Goal: Information Seeking & Learning: Compare options

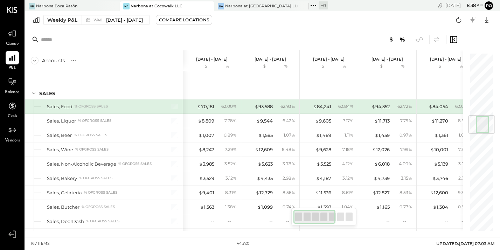
scroll to position [532, 0]
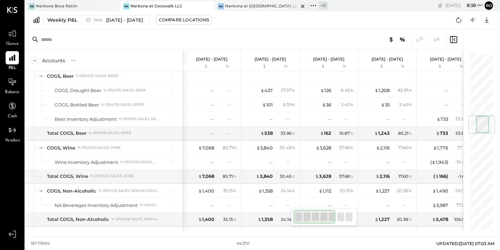
click at [264, 5] on div "Narbona at [GEOGRAPHIC_DATA] LLC" at bounding box center [261, 7] width 73 height 6
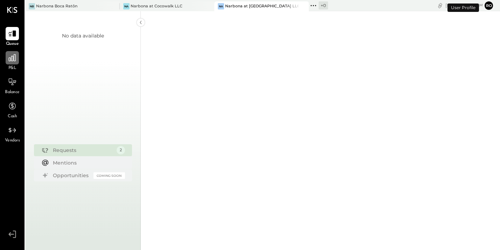
click at [12, 61] on icon at bounding box center [12, 57] width 9 height 9
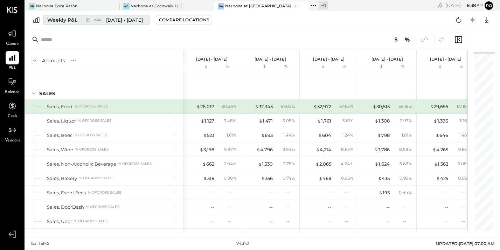
click at [66, 20] on div "Weekly P&L" at bounding box center [62, 19] width 30 height 7
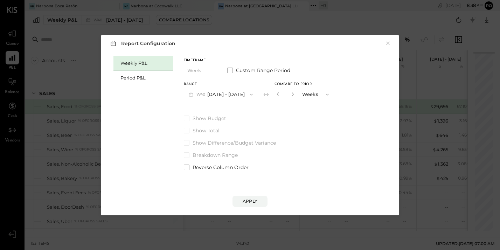
click at [246, 95] on button "W40 [DATE] - [DATE]" at bounding box center [221, 94] width 74 height 13
drag, startPoint x: 334, startPoint y: 147, endPoint x: 314, endPoint y: 138, distance: 22.6
click at [332, 145] on div "Show Budget Show Total Show Difference/Budget Variance Breakdown Range Reverse …" at bounding box center [259, 143] width 150 height 56
click at [139, 75] on div "Period P&L" at bounding box center [144, 78] width 49 height 7
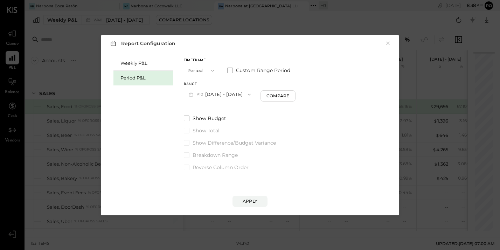
click at [232, 94] on button "P10 [DATE] - [DATE]" at bounding box center [220, 94] width 72 height 13
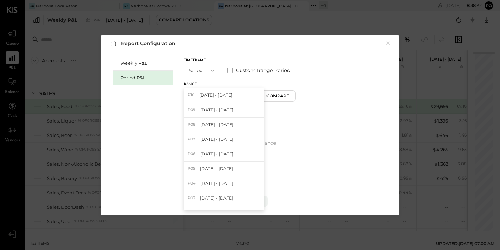
drag, startPoint x: 218, startPoint y: 111, endPoint x: 242, endPoint y: 111, distance: 24.2
click at [220, 110] on span "[DATE] - [DATE]" at bounding box center [216, 110] width 33 height 6
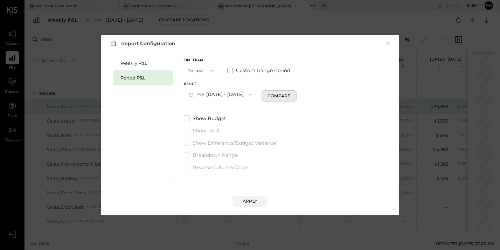
click at [289, 97] on div "Compare" at bounding box center [278, 96] width 23 height 6
click at [294, 93] on icon "button" at bounding box center [291, 94] width 4 height 4
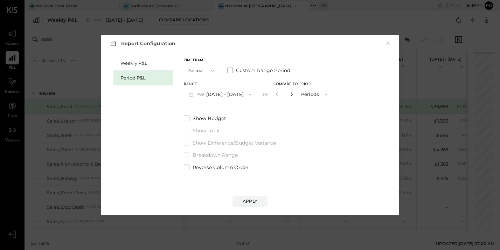
click at [294, 93] on icon "button" at bounding box center [291, 94] width 4 height 4
type input "*"
click at [253, 201] on div "Apply" at bounding box center [250, 201] width 15 height 6
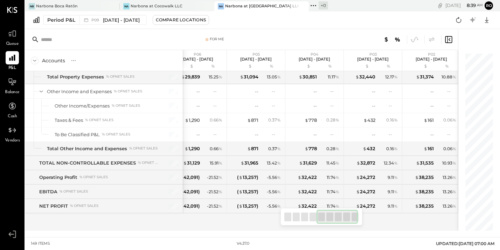
scroll to position [0, 251]
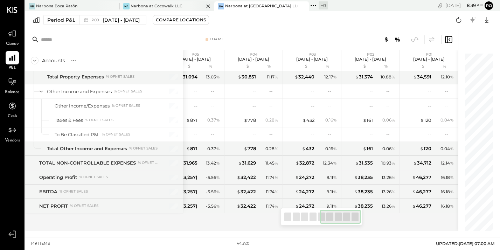
click at [174, 5] on div "Narbona at Cocowalk LLC" at bounding box center [157, 7] width 52 height 6
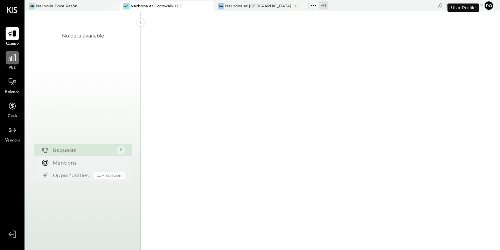
click at [14, 61] on icon at bounding box center [12, 57] width 9 height 9
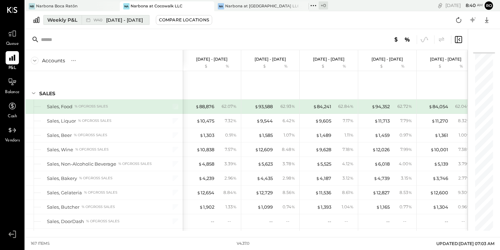
click at [64, 18] on div "Weekly P&L" at bounding box center [62, 19] width 30 height 7
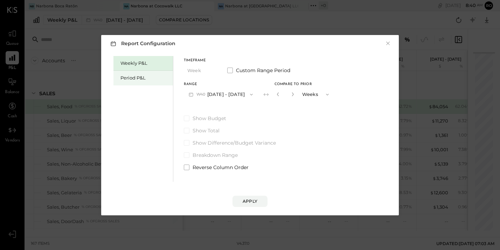
click at [133, 78] on div "Period P&L" at bounding box center [144, 78] width 49 height 7
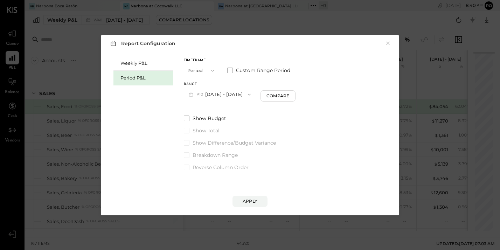
click at [224, 96] on button "P10 [DATE] - [DATE]" at bounding box center [220, 94] width 72 height 13
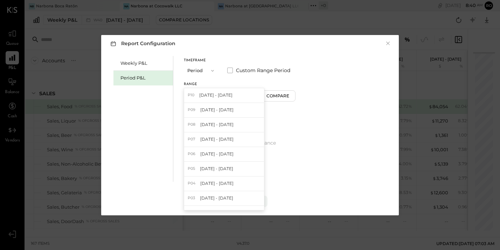
click at [209, 111] on span "[DATE] - [DATE]" at bounding box center [216, 110] width 33 height 6
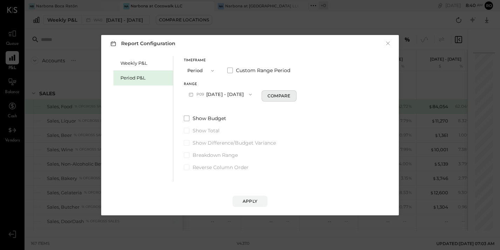
click at [288, 97] on div "Compare" at bounding box center [278, 96] width 23 height 6
click at [294, 95] on icon "button" at bounding box center [291, 94] width 4 height 4
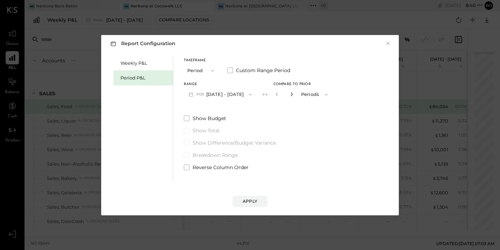
click at [294, 95] on icon "button" at bounding box center [291, 94] width 4 height 4
type input "*"
click at [255, 201] on div "Apply" at bounding box center [250, 201] width 15 height 6
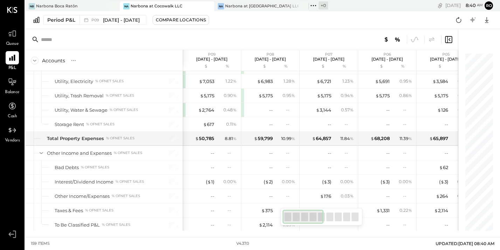
scroll to position [1893, 0]
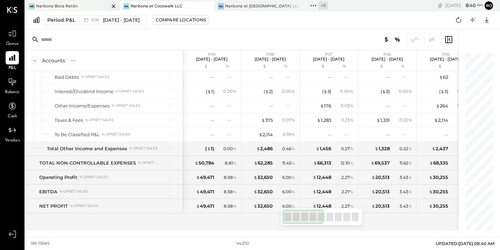
click at [67, 6] on div "Narbona Boca Ratōn" at bounding box center [56, 7] width 41 height 6
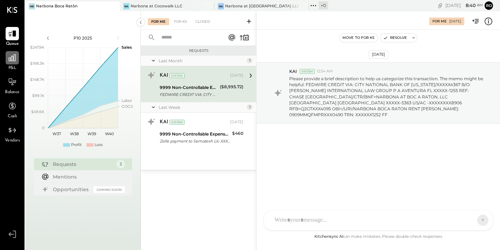
click at [11, 62] on icon at bounding box center [12, 57] width 9 height 9
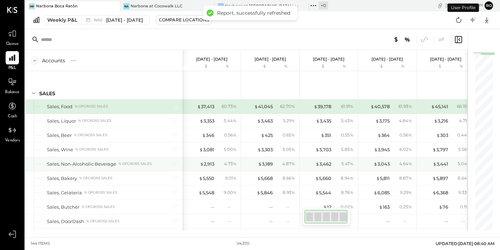
scroll to position [12, 0]
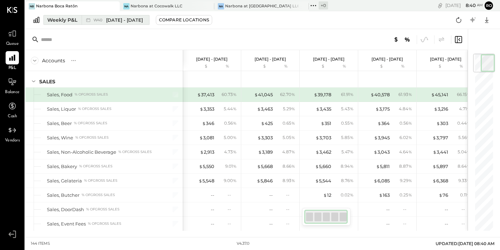
click at [59, 19] on div "Weekly P&L" at bounding box center [62, 19] width 30 height 7
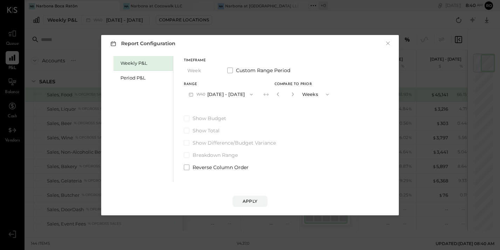
click at [212, 92] on button "W40 [DATE] - [DATE]" at bounding box center [221, 94] width 74 height 13
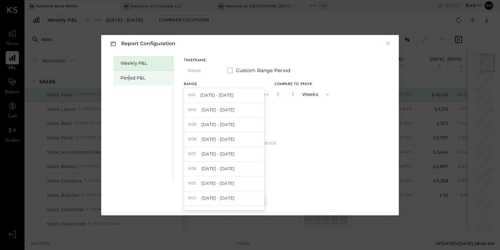
click at [129, 76] on div "Period P&L" at bounding box center [144, 78] width 49 height 7
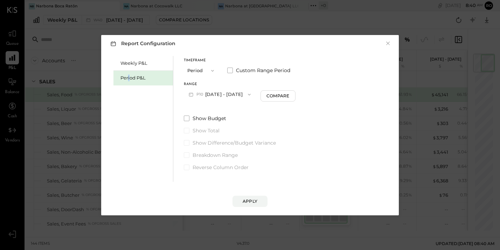
click at [214, 96] on button "P10 [DATE] - [DATE]" at bounding box center [220, 94] width 72 height 13
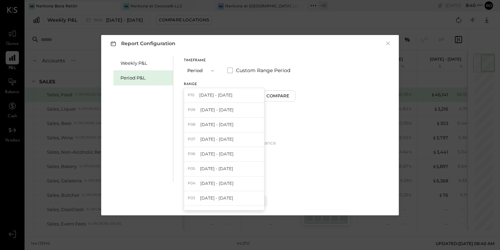
drag, startPoint x: 215, startPoint y: 110, endPoint x: 245, endPoint y: 111, distance: 30.1
click at [221, 110] on span "[DATE] - [DATE]" at bounding box center [216, 110] width 33 height 6
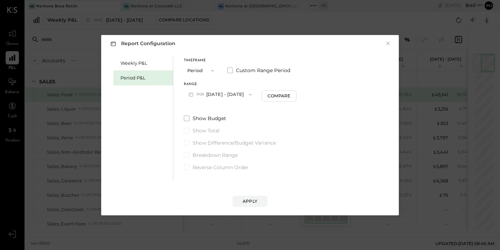
drag, startPoint x: 284, startPoint y: 96, endPoint x: 309, endPoint y: 107, distance: 27.4
click at [285, 96] on div "Compare" at bounding box center [278, 96] width 23 height 6
click at [292, 96] on icon "button" at bounding box center [292, 94] width 2 height 4
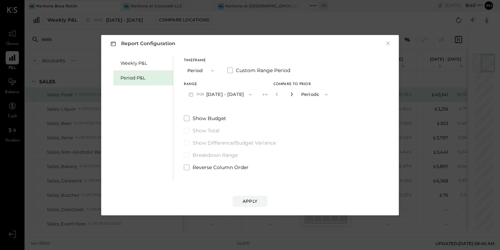
click at [292, 96] on icon "button" at bounding box center [292, 94] width 2 height 4
click at [292, 95] on icon "button" at bounding box center [292, 94] width 2 height 4
type input "*"
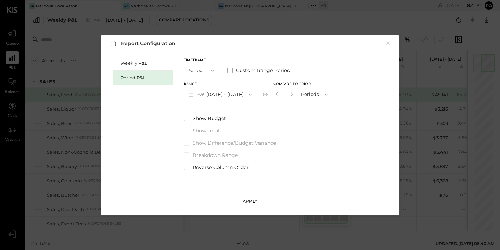
click at [243, 198] on div "Apply" at bounding box center [250, 201] width 15 height 6
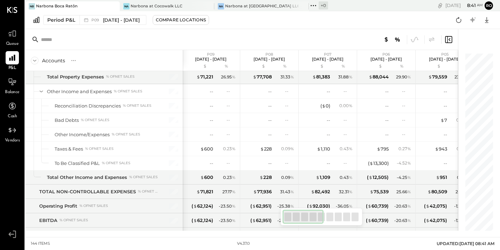
scroll to position [1678, 0]
